Goal: Task Accomplishment & Management: Manage account settings

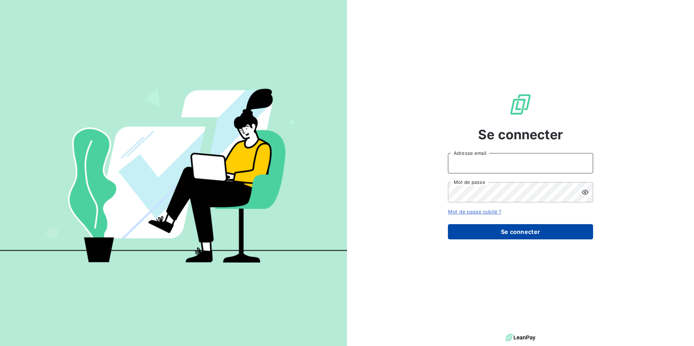
type input "[EMAIL_ADDRESS][DOMAIN_NAME]"
click at [509, 233] on button "Se connecter" at bounding box center [520, 231] width 145 height 15
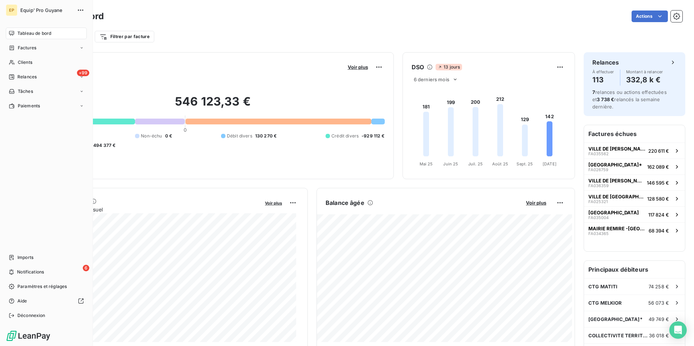
click at [40, 33] on span "Tableau de bord" at bounding box center [34, 33] width 34 height 7
click at [20, 62] on span "Clients" at bounding box center [25, 62] width 15 height 7
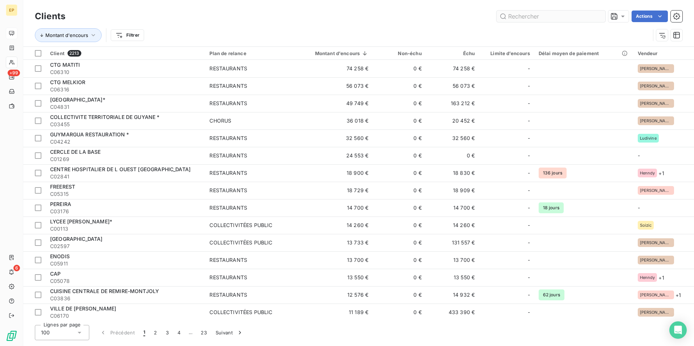
click at [516, 16] on input "text" at bounding box center [551, 17] width 109 height 12
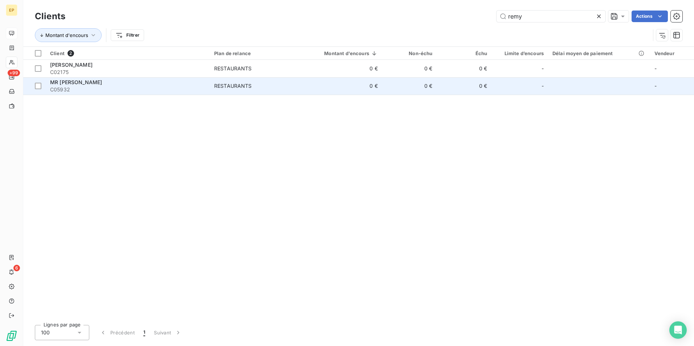
type input "remy"
click at [80, 83] on span "MR [PERSON_NAME]" at bounding box center [76, 82] width 52 height 6
